Goal: Information Seeking & Learning: Learn about a topic

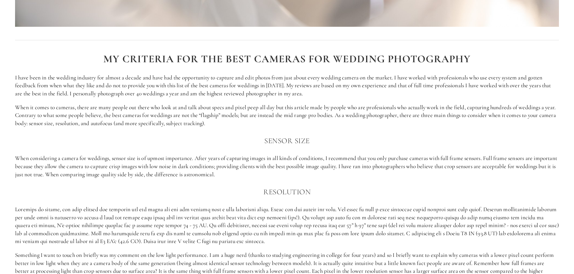
scroll to position [422, 0]
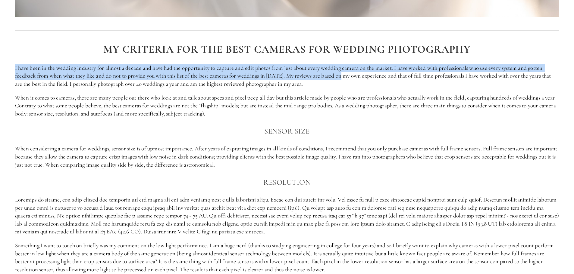
drag, startPoint x: 12, startPoint y: 68, endPoint x: 343, endPoint y: 73, distance: 331.6
click at [343, 73] on div "My Criteria for the best cameras for wedding Photography I have been in the wed…" at bounding box center [287, 199] width 554 height 321
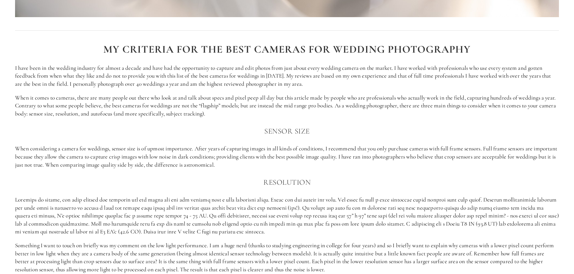
click at [76, 86] on p "I have been in the wedding industry for almost a decade and have had the opport…" at bounding box center [287, 76] width 544 height 24
drag, startPoint x: 44, startPoint y: 96, endPoint x: 169, endPoint y: 96, distance: 124.7
click at [169, 96] on p "When it comes to cameras, there are many people out there who look at and talk …" at bounding box center [287, 106] width 544 height 24
click at [137, 105] on p "When it comes to cameras, there are many people out there who look at and talk …" at bounding box center [287, 106] width 544 height 24
drag, startPoint x: 139, startPoint y: 98, endPoint x: 232, endPoint y: 98, distance: 92.5
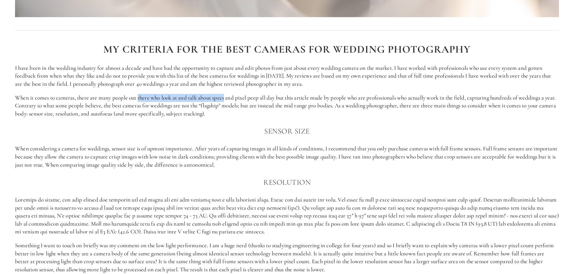
click at [227, 98] on p "When it comes to cameras, there are many people out there who look at and talk …" at bounding box center [287, 106] width 544 height 24
click at [238, 101] on p "When it comes to cameras, there are many people out there who look at and talk …" at bounding box center [287, 106] width 544 height 24
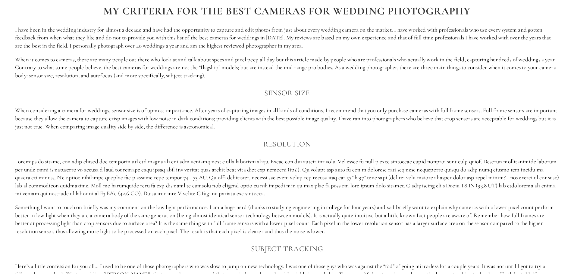
scroll to position [482, 0]
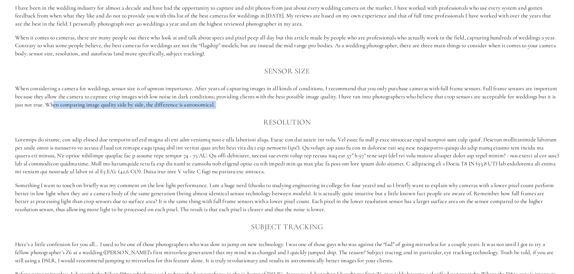
drag, startPoint x: 95, startPoint y: 106, endPoint x: 209, endPoint y: 111, distance: 114.0
click at [192, 110] on div "My Criteria for the best cameras for wedding Photography I have been in the wed…" at bounding box center [287, 138] width 544 height 311
click at [215, 120] on h3 "Resolution" at bounding box center [287, 122] width 544 height 12
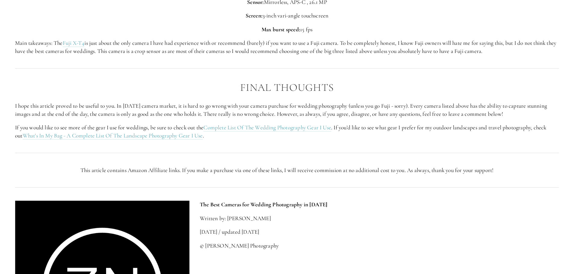
scroll to position [2078, 0]
